Goal: Communication & Community: Answer question/provide support

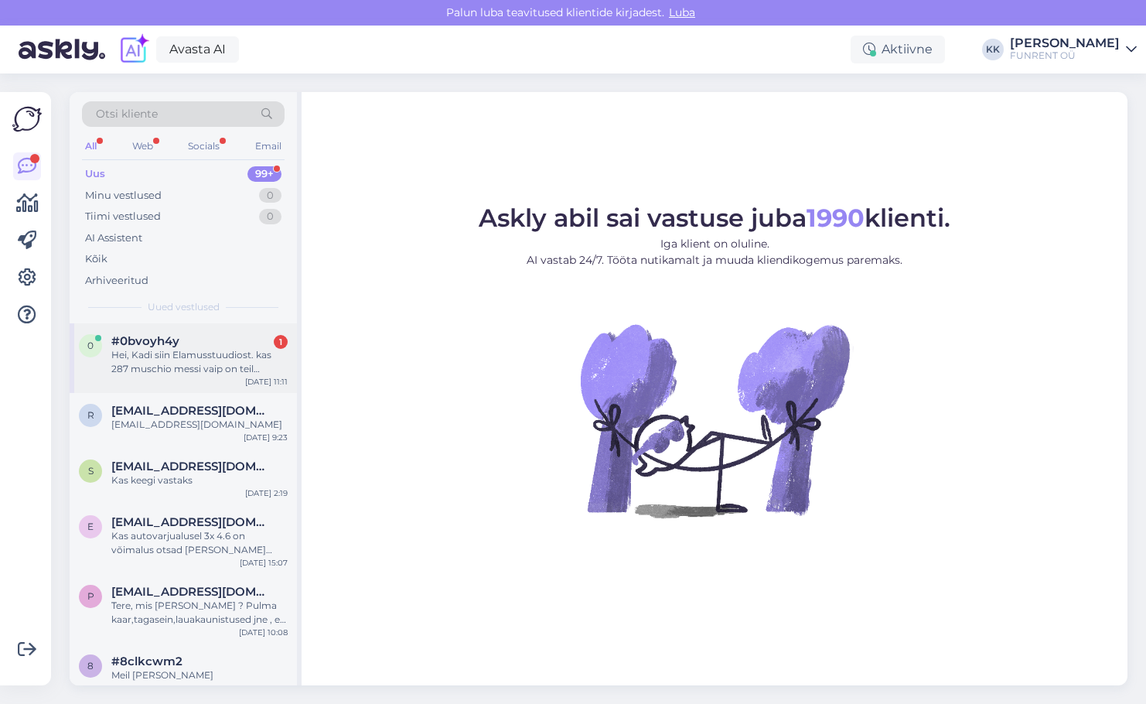
click at [137, 358] on div "Hei, Kadi siin Elamusstuudiost. kas 287 muschio messi vaip on teil [GEOGRAPHIC_…" at bounding box center [199, 362] width 176 height 28
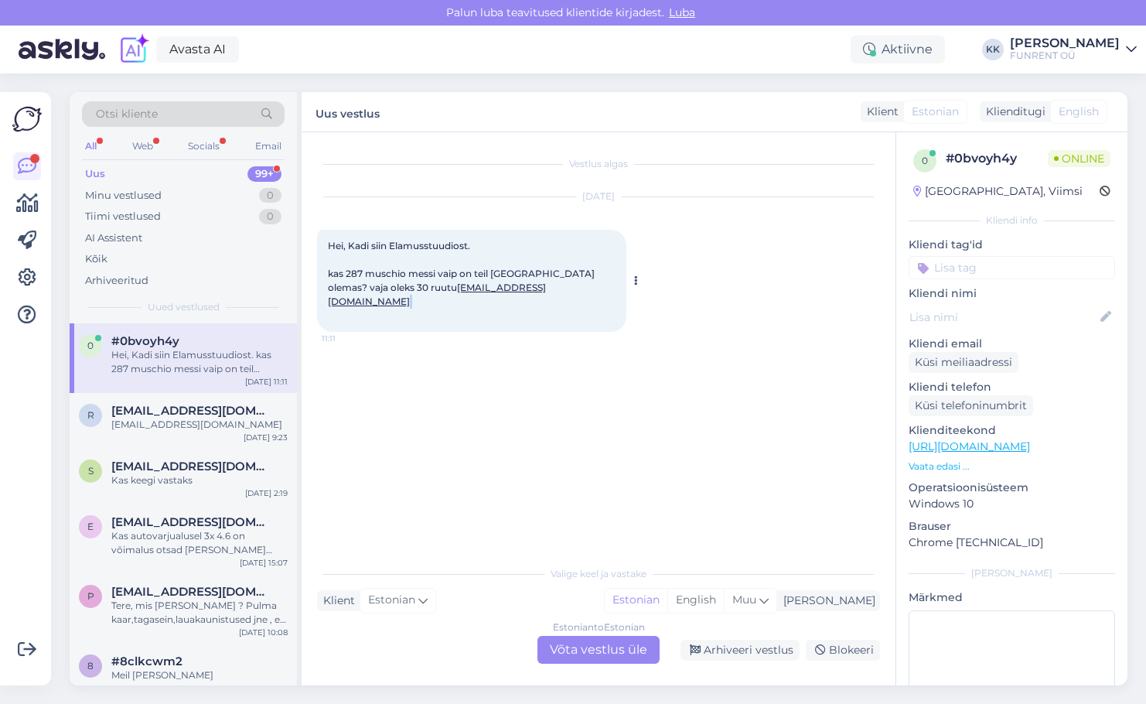
drag, startPoint x: 445, startPoint y: 315, endPoint x: 338, endPoint y: 326, distance: 108.0
click at [331, 322] on div "Hei, Kadi siin Elamusstuudiost. kas 287 muschio messi vaip on teil [GEOGRAPHIC_…" at bounding box center [471, 281] width 309 height 102
click at [448, 319] on div "Hei, Kadi siin Elamusstuudiost. kas 287 muschio messi vaip on teil [GEOGRAPHIC_…" at bounding box center [471, 281] width 309 height 102
drag, startPoint x: 326, startPoint y: 315, endPoint x: 441, endPoint y: 314, distance: 115.2
click at [441, 314] on div "Hei, Kadi siin Elamusstuudiost. kas 287 muschio messi vaip on teil [GEOGRAPHIC_…" at bounding box center [471, 281] width 309 height 102
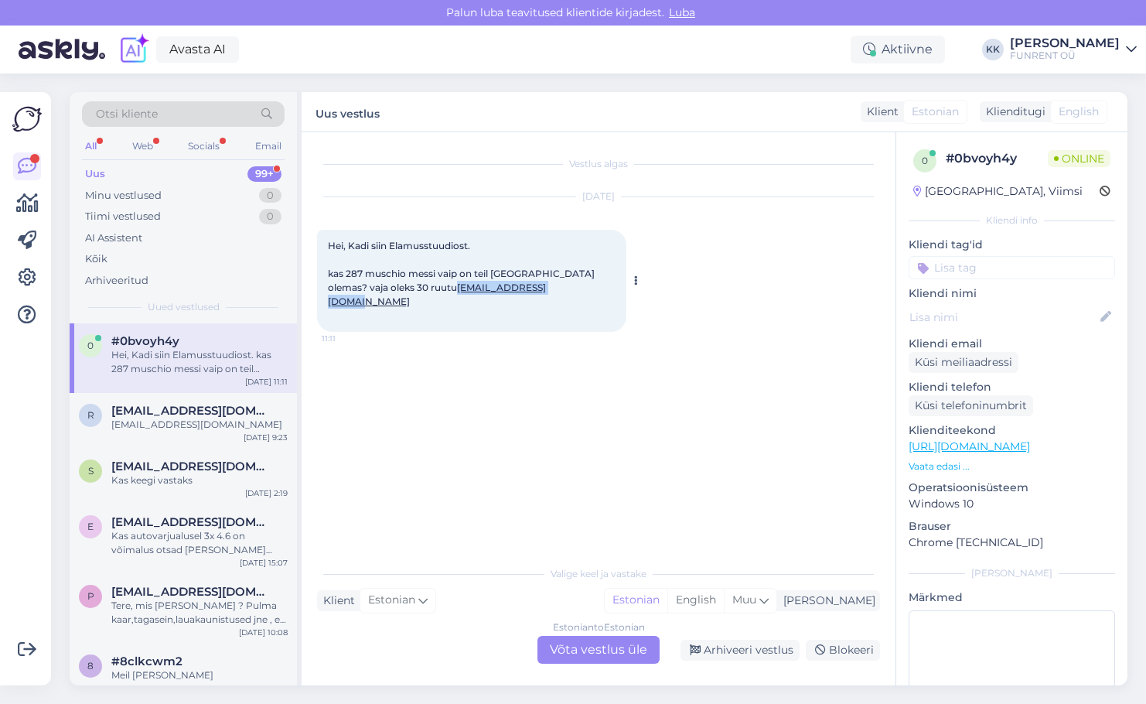
copy link "[EMAIL_ADDRESS][DOMAIN_NAME]"
click at [511, 450] on div "Vestlus algas [DATE] Hei, Kadi siin Elamusstuudiost. kas 287 muschio messi vaip…" at bounding box center [605, 346] width 577 height 396
drag, startPoint x: 364, startPoint y: 275, endPoint x: 407, endPoint y: 273, distance: 42.6
click at [407, 273] on span "Hei, Kadi siin Elamusstuudiost. kas 287 muschio messi vaip on teil [GEOGRAPHIC_…" at bounding box center [462, 273] width 269 height 67
copy span "muschio"
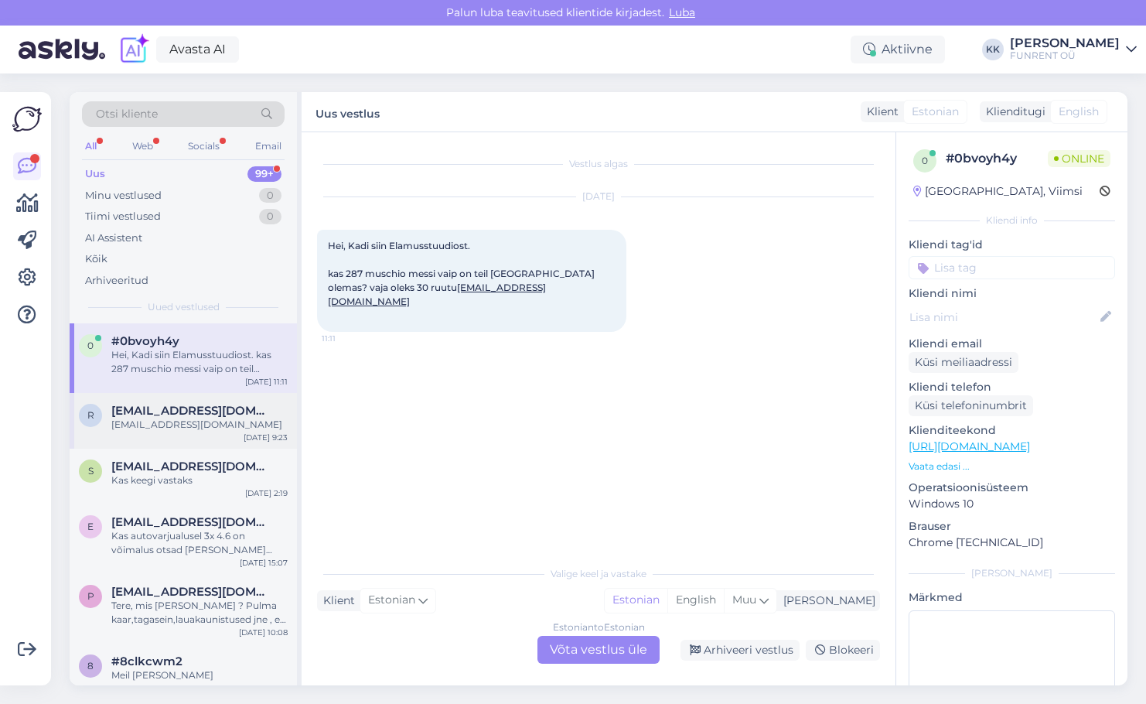
click at [172, 408] on span "[EMAIL_ADDRESS][DOMAIN_NAME]" at bounding box center [191, 411] width 161 height 14
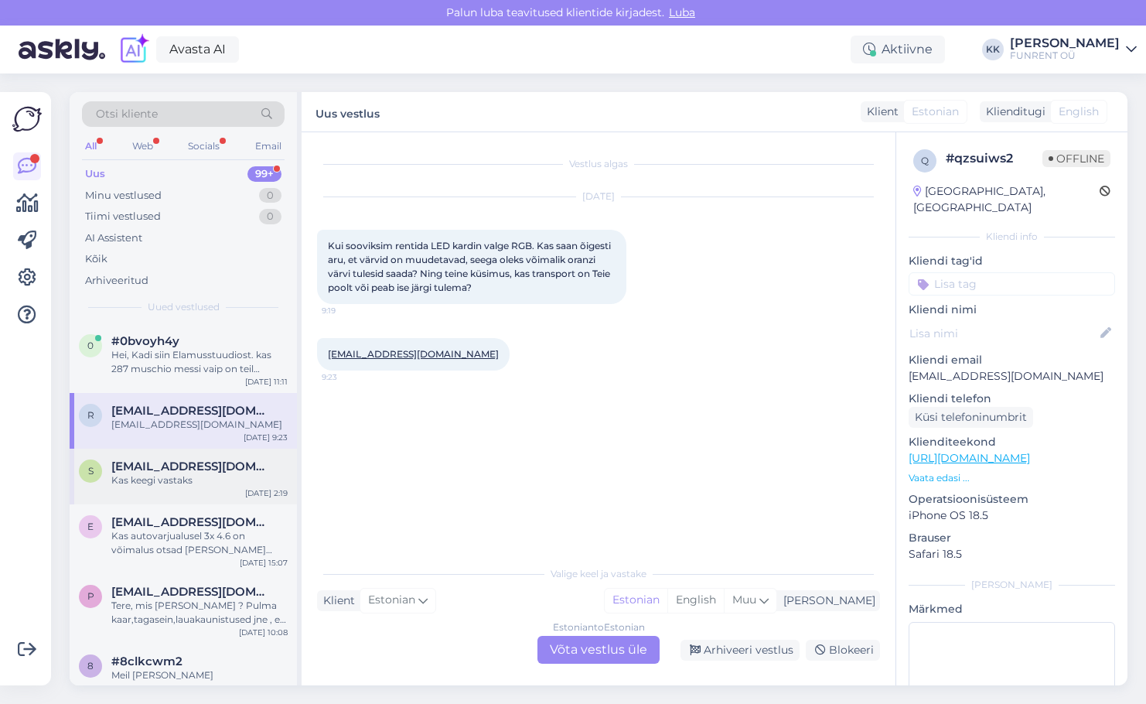
click at [160, 465] on span "[EMAIL_ADDRESS][DOMAIN_NAME]" at bounding box center [191, 466] width 161 height 14
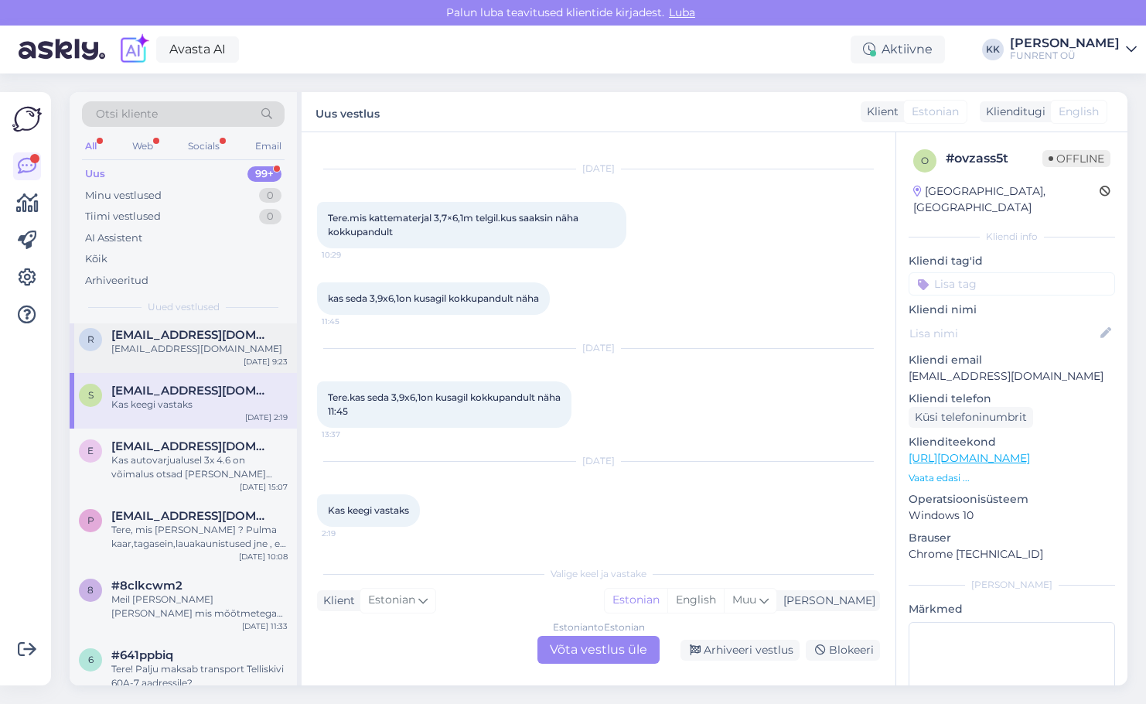
scroll to position [77, 0]
click at [172, 454] on div "Kas autovarjualusel 3x 4.6 on võimalus otsad [PERSON_NAME] panna." at bounding box center [199, 466] width 176 height 28
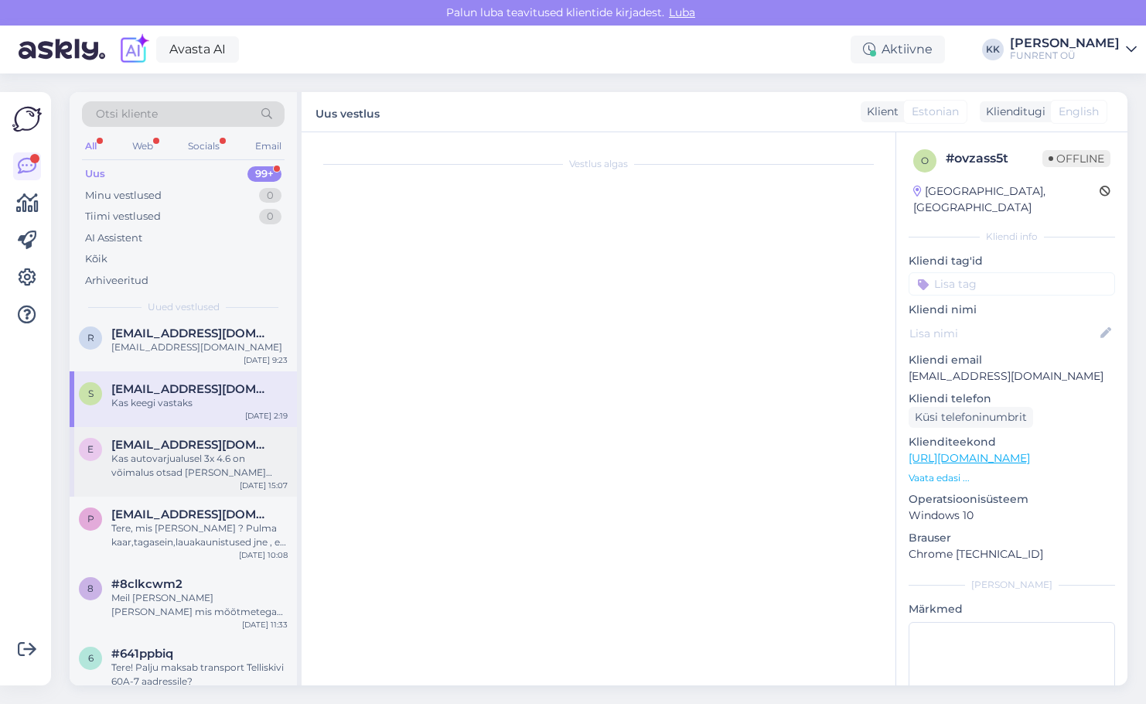
scroll to position [0, 0]
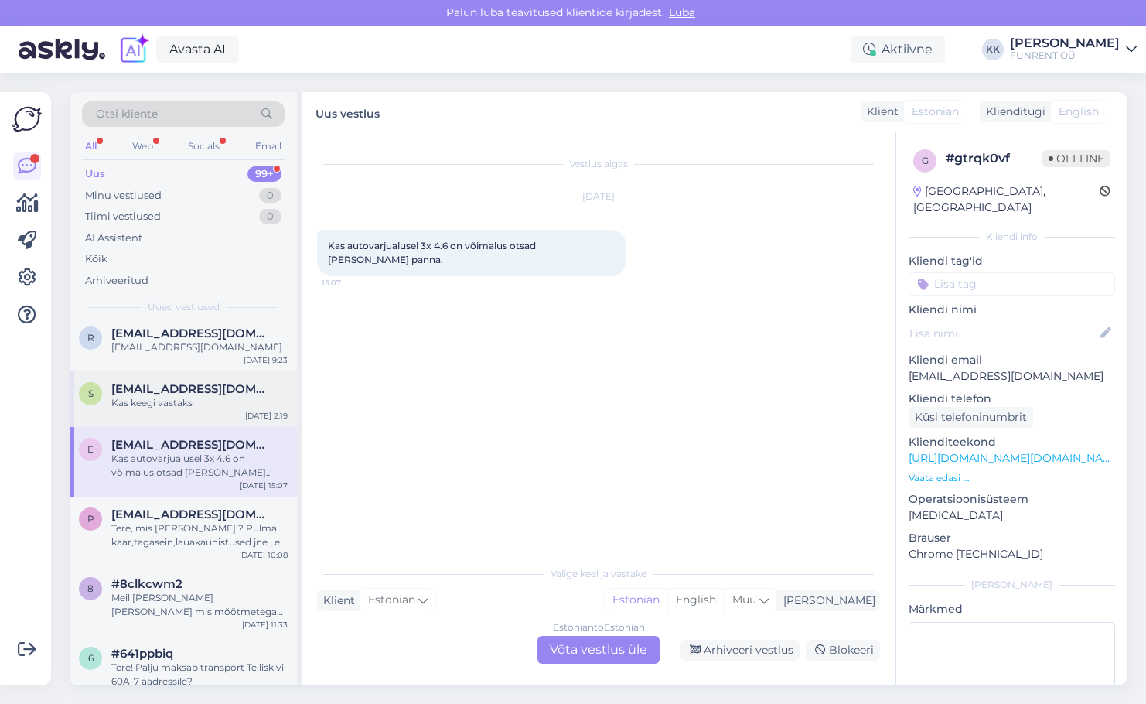
click at [178, 414] on div "s [EMAIL_ADDRESS][DOMAIN_NAME] Kas keegi vastaks [DATE] 2:19" at bounding box center [183, 399] width 227 height 56
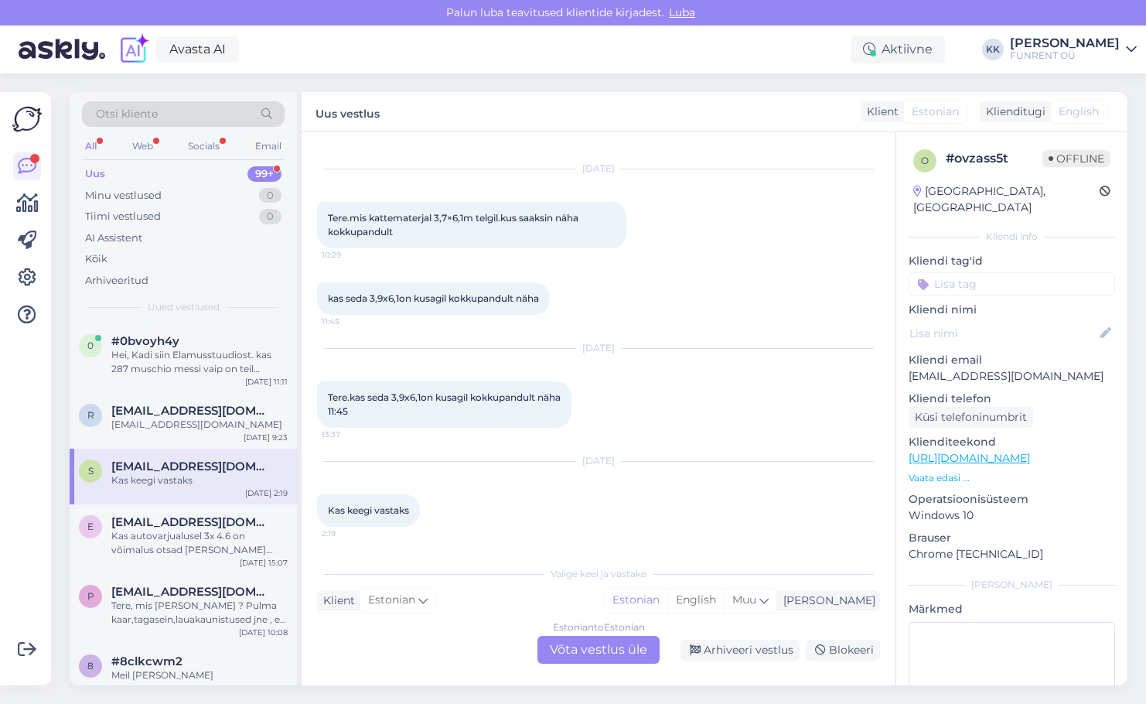
click at [178, 414] on span "[EMAIL_ADDRESS][DOMAIN_NAME]" at bounding box center [191, 411] width 161 height 14
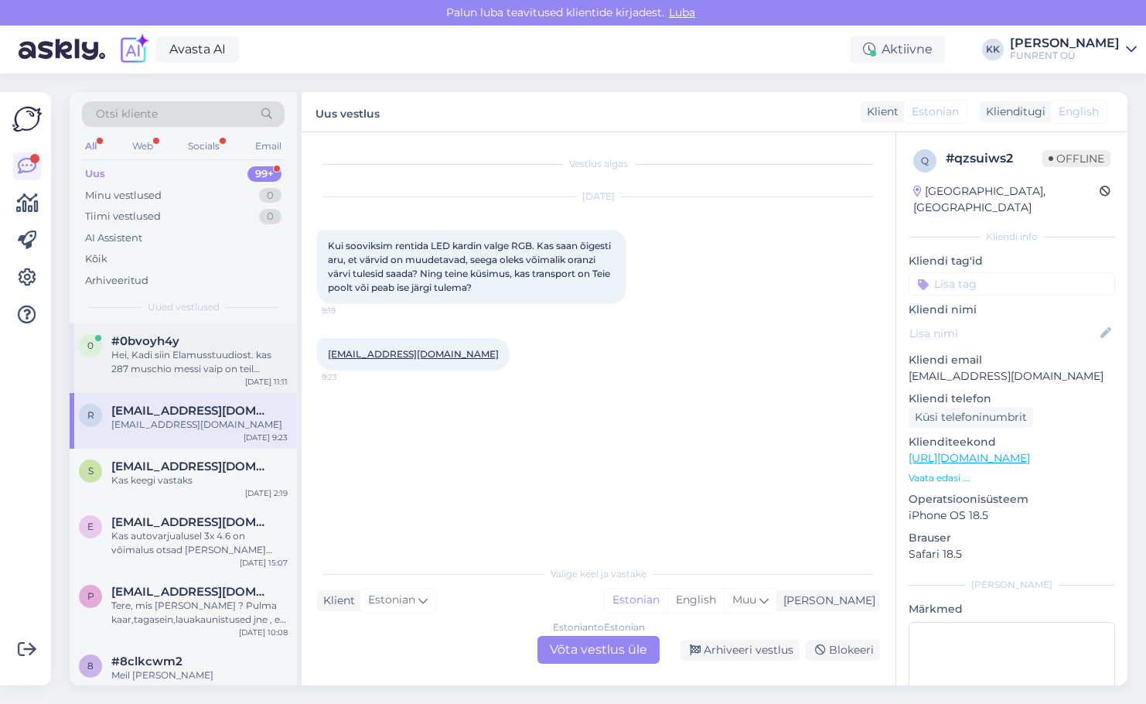
click at [182, 358] on div "Hei, Kadi siin Elamusstuudiost. kas 287 muschio messi vaip on teil [GEOGRAPHIC_…" at bounding box center [199, 362] width 176 height 28
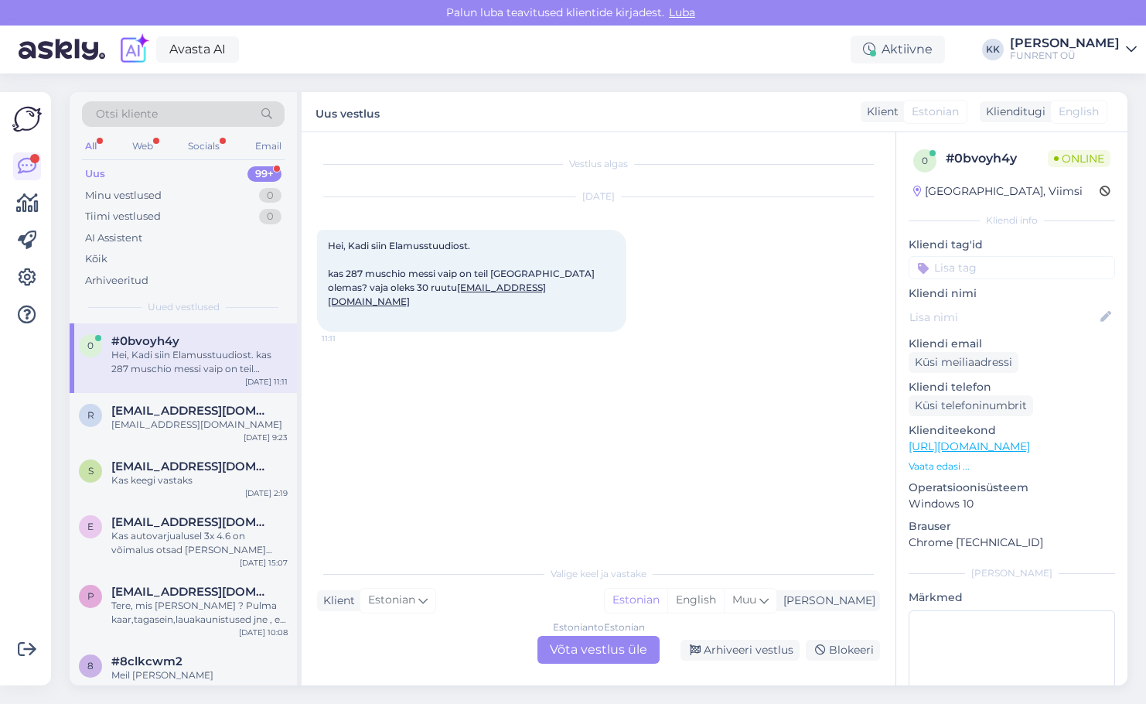
click at [182, 358] on div "Hei, Kadi siin Elamusstuudiost. kas 287 muschio messi vaip on teil [GEOGRAPHIC_…" at bounding box center [199, 362] width 176 height 28
drag, startPoint x: 346, startPoint y: 274, endPoint x: 455, endPoint y: 279, distance: 109.9
click at [455, 279] on div "Hei, Kadi siin Elamusstuudiost. kas 287 muschio messi vaip on teil [GEOGRAPHIC_…" at bounding box center [471, 281] width 309 height 102
copy span "287 muschio messi vaip"
click at [522, 312] on div "Hei, Kadi siin Elamusstuudiost. kas 287 muschio messi vaip on teil [GEOGRAPHIC_…" at bounding box center [471, 281] width 309 height 102
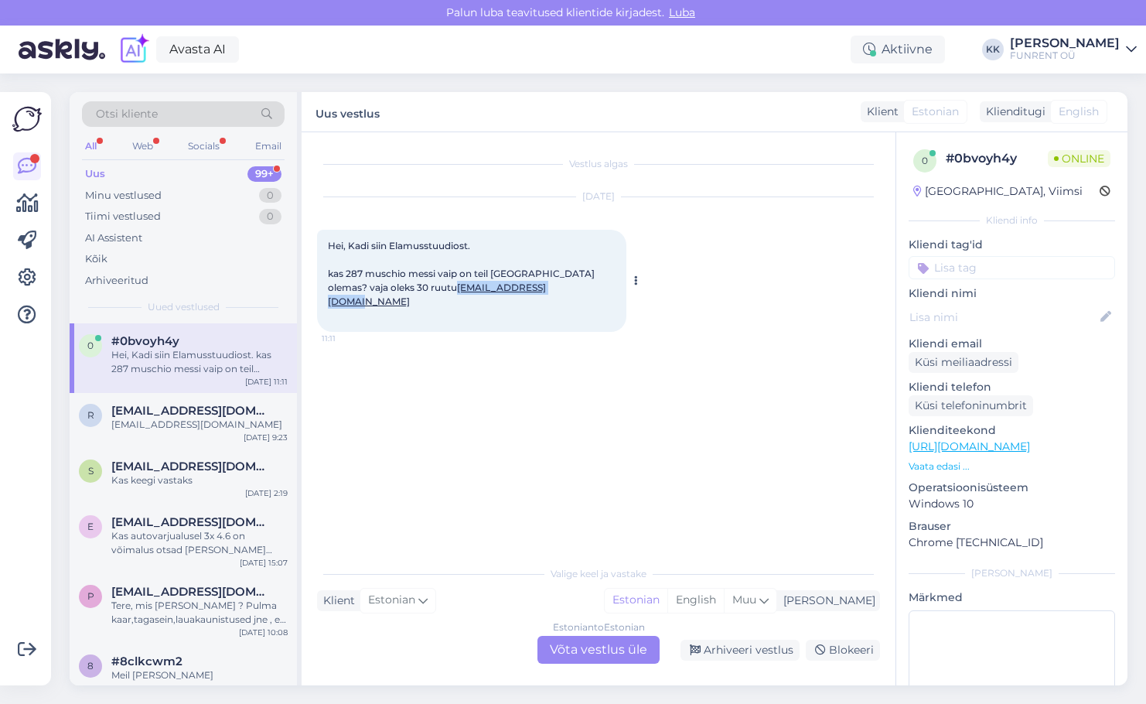
drag, startPoint x: 455, startPoint y: 313, endPoint x: 324, endPoint y: 319, distance: 130.8
click at [324, 319] on div "Hei, Kadi siin Elamusstuudiost. kas 287 muschio messi vaip on teil [GEOGRAPHIC_…" at bounding box center [471, 281] width 309 height 102
copy link "[EMAIL_ADDRESS][DOMAIN_NAME]"
click at [186, 383] on div "0 #0bvoyh4y Hei, Kadi siin Elamusstuudiost. kas 287 muschio messi vaip on teil …" at bounding box center [183, 358] width 227 height 70
click at [180, 421] on div "[EMAIL_ADDRESS][DOMAIN_NAME]" at bounding box center [199, 425] width 176 height 14
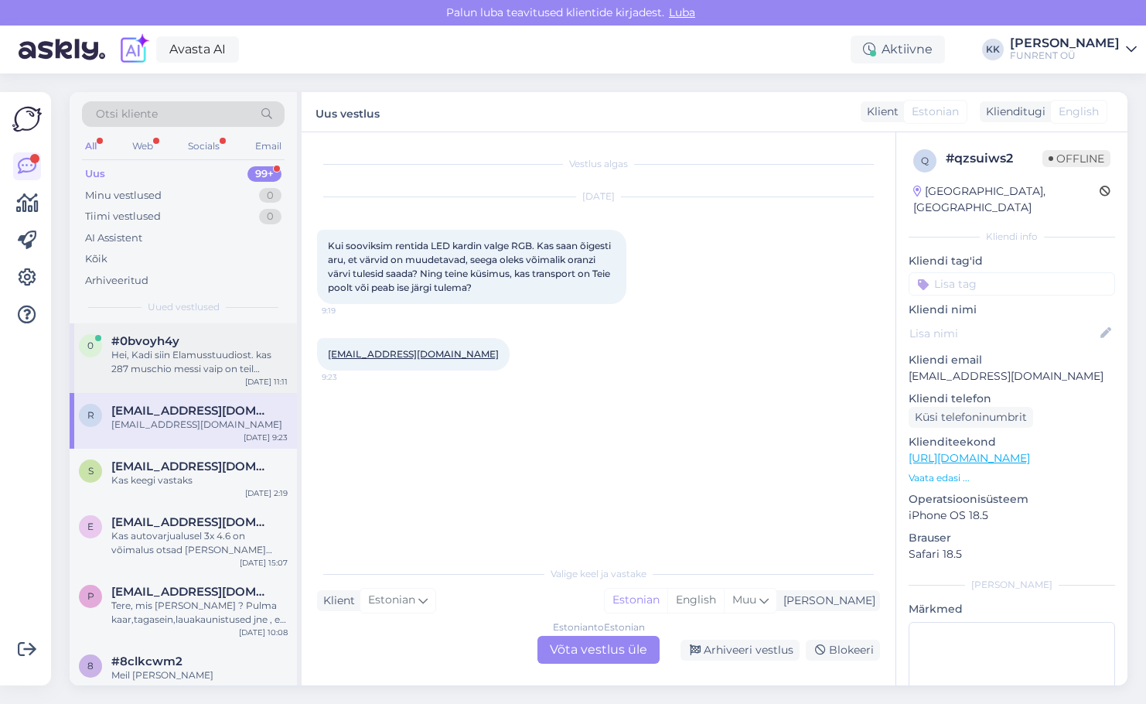
click at [182, 363] on div "Hei, Kadi siin Elamusstuudiost. kas 287 muschio messi vaip on teil [GEOGRAPHIC_…" at bounding box center [199, 362] width 176 height 28
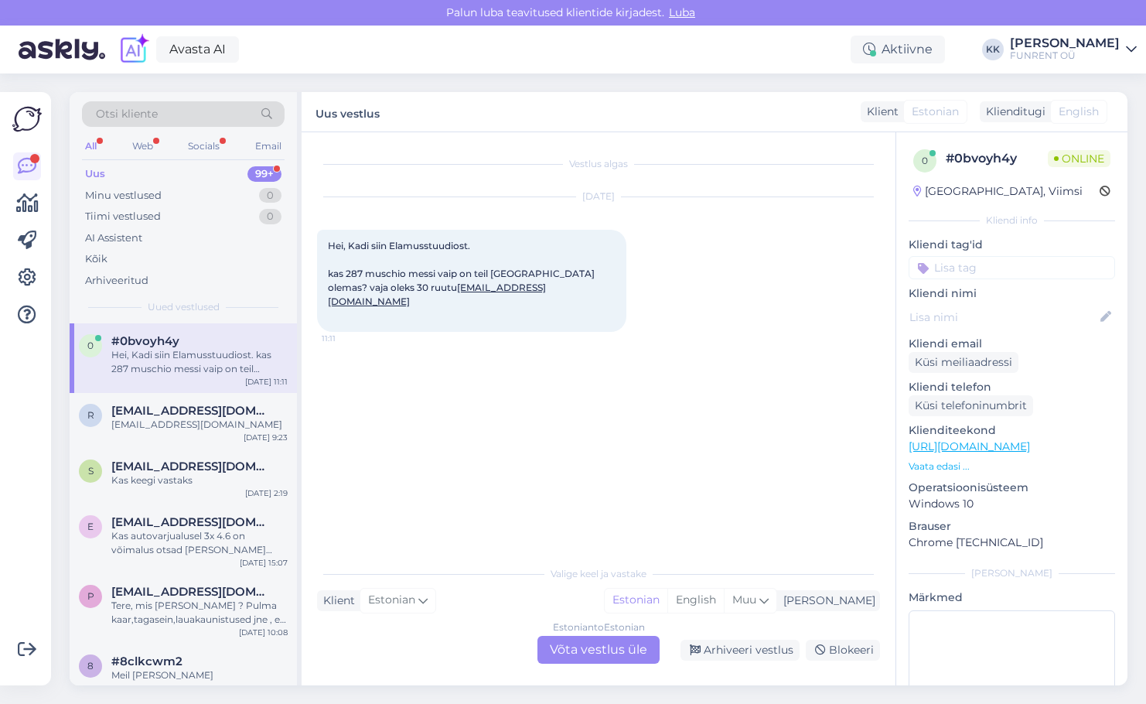
click at [594, 654] on div "Estonian to Estonian Võta vestlus üle" at bounding box center [598, 650] width 122 height 28
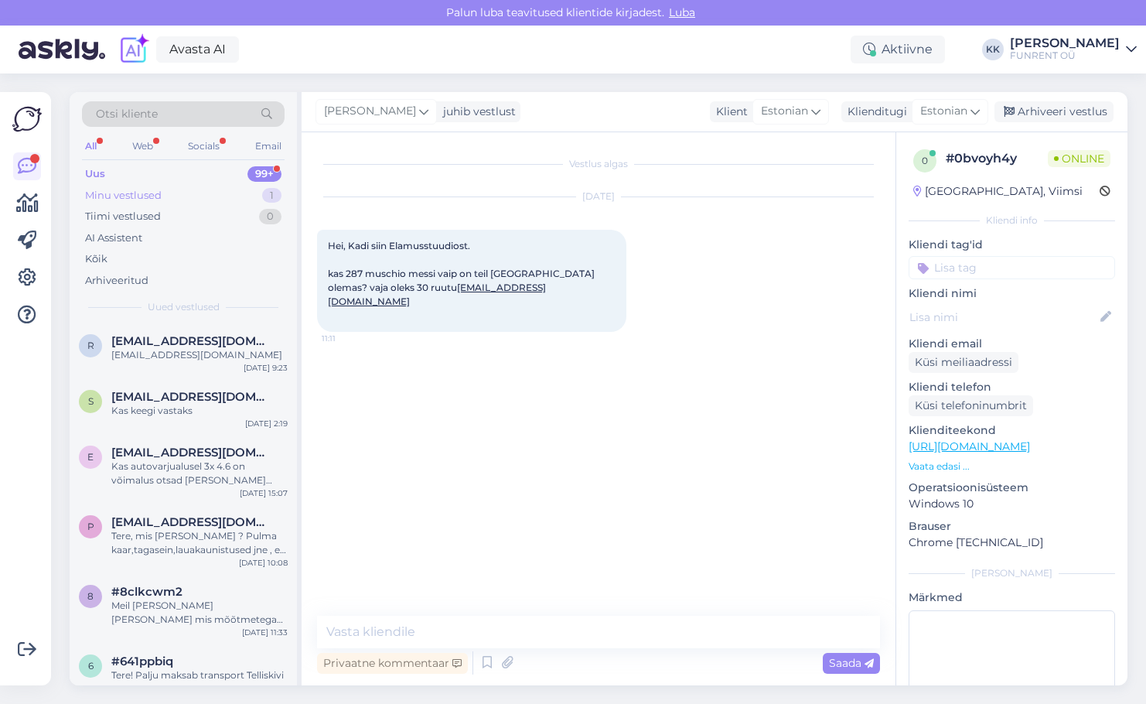
click at [168, 201] on div "Minu vestlused 1" at bounding box center [183, 196] width 203 height 22
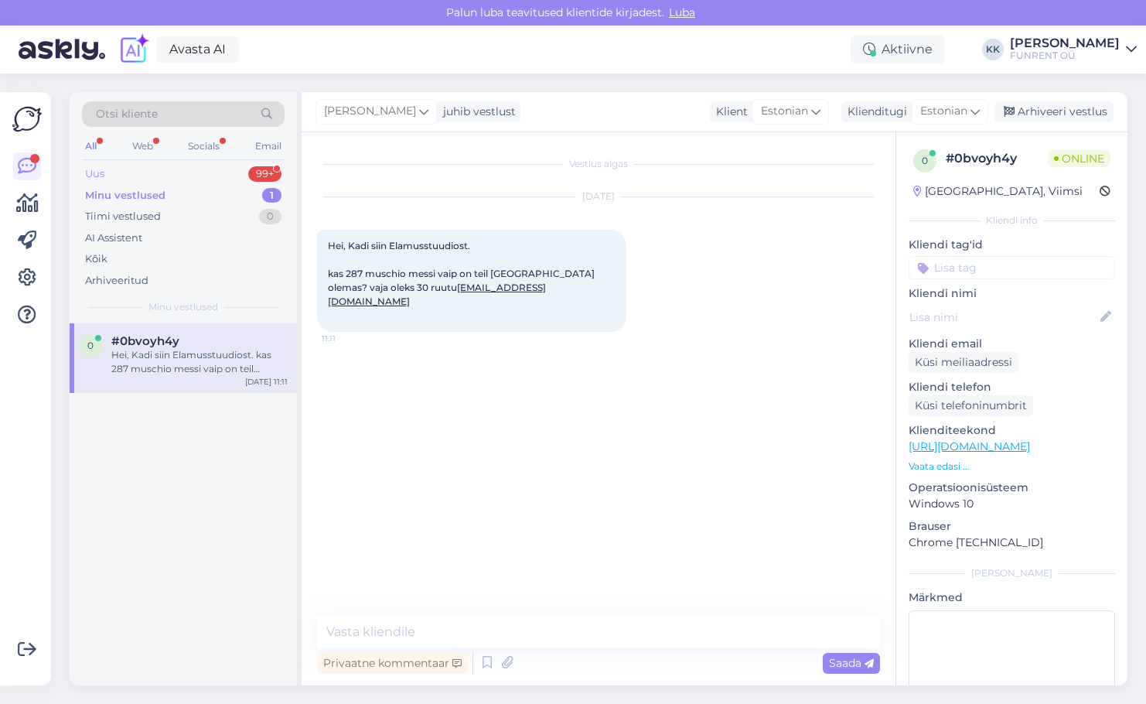
click at [150, 171] on div "Uus 99+" at bounding box center [183, 174] width 203 height 22
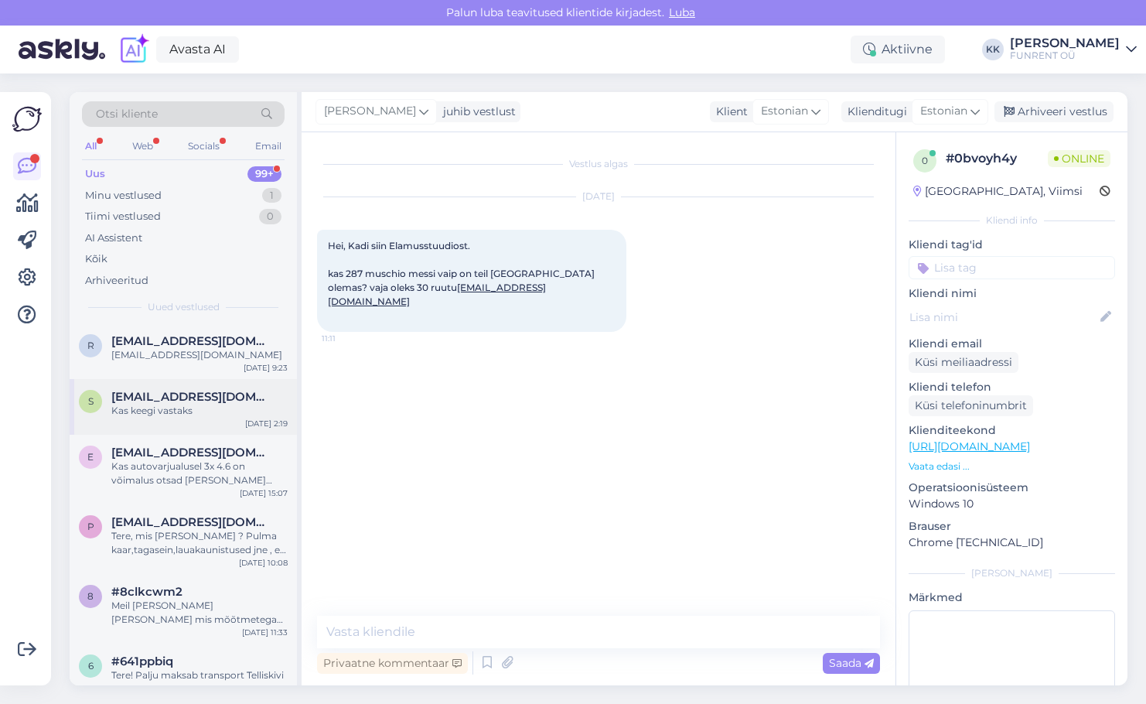
click at [189, 419] on div "s [EMAIL_ADDRESS][DOMAIN_NAME] Kas keegi vastaks [DATE] 2:19" at bounding box center [183, 407] width 227 height 56
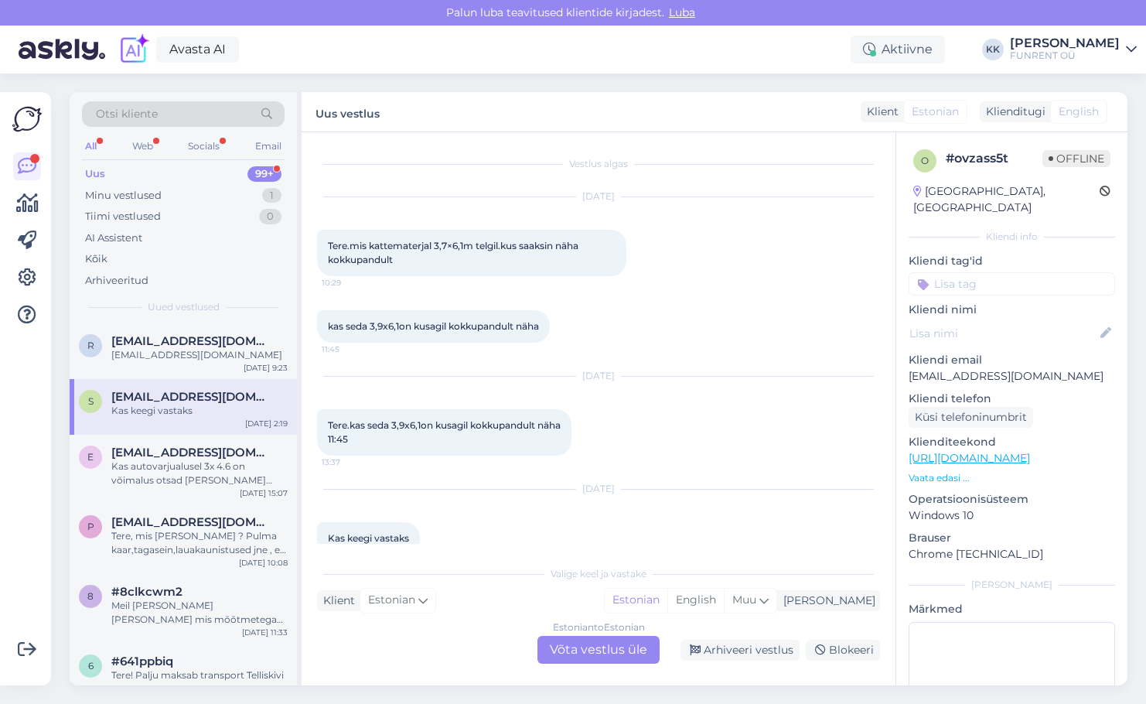
scroll to position [28, 0]
